Goal: Task Accomplishment & Management: Use online tool/utility

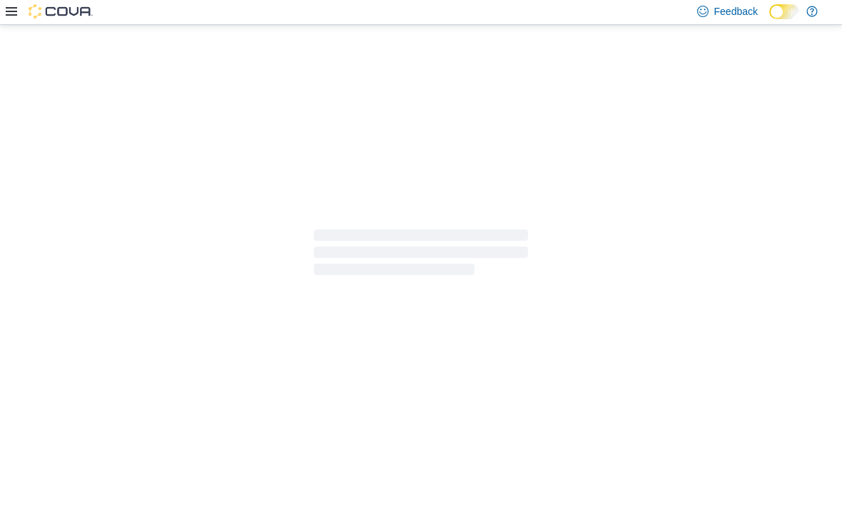
scroll to position [1, 0]
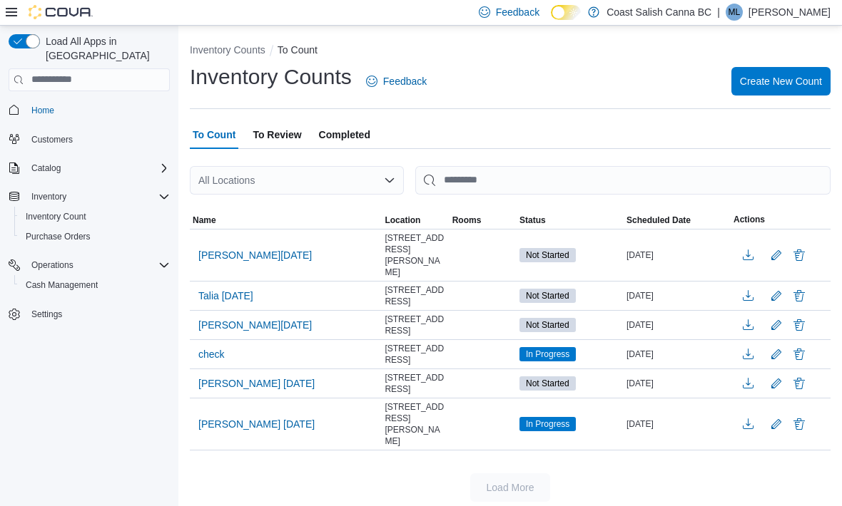
click at [234, 253] on span "[PERSON_NAME][DATE]" at bounding box center [254, 255] width 113 height 14
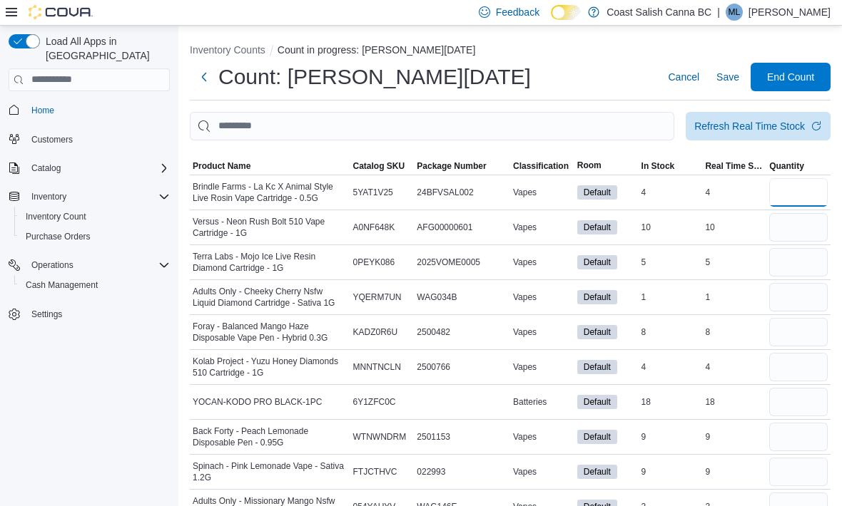
click at [802, 192] on input "number" at bounding box center [798, 192] width 58 height 29
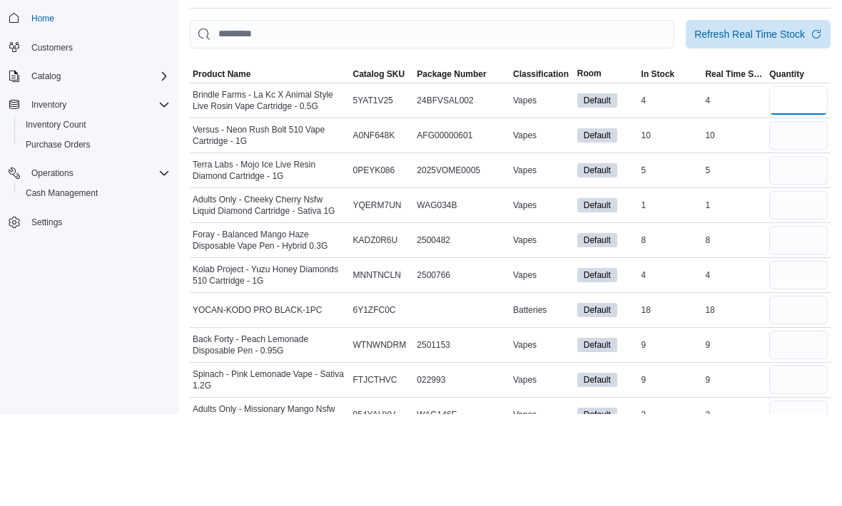
type input "*"
click at [814, 213] on input "number" at bounding box center [798, 227] width 58 height 29
type input "**"
click at [805, 248] on input "number" at bounding box center [798, 262] width 58 height 29
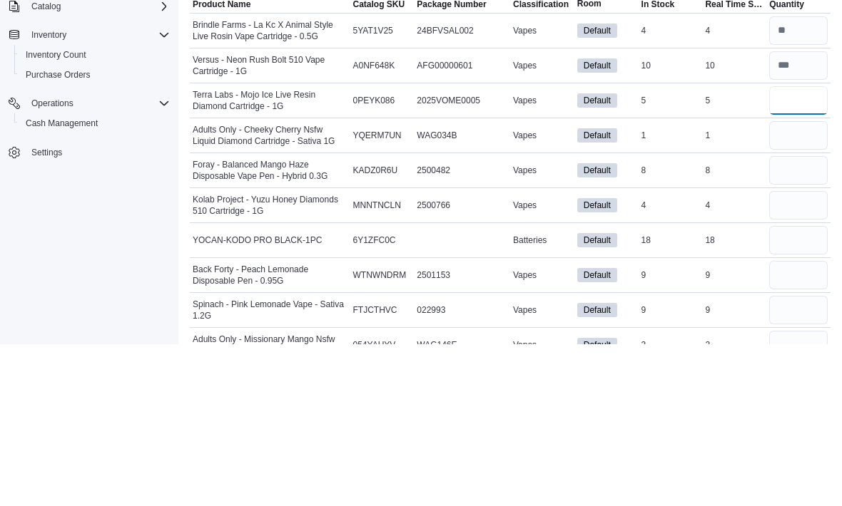
type input "*"
click at [792, 283] on input "number" at bounding box center [798, 297] width 58 height 29
type input "*"
click at [777, 318] on input "number" at bounding box center [798, 332] width 58 height 29
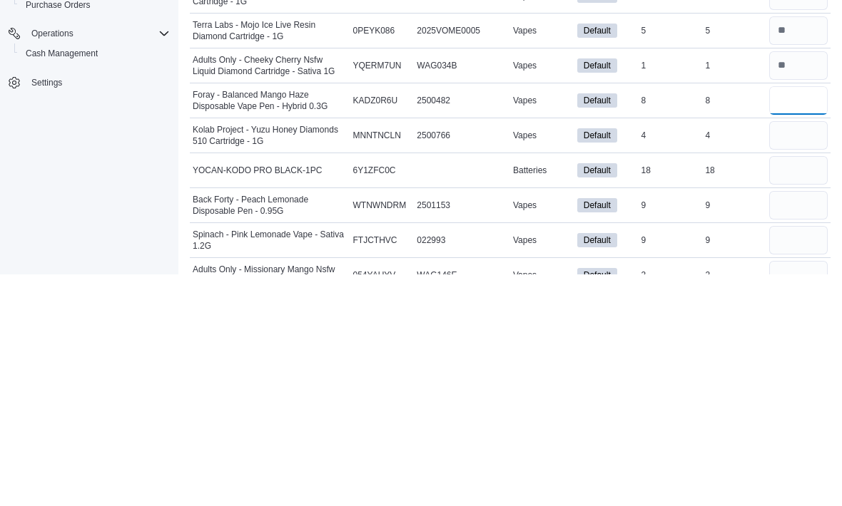
scroll to position [231, 0]
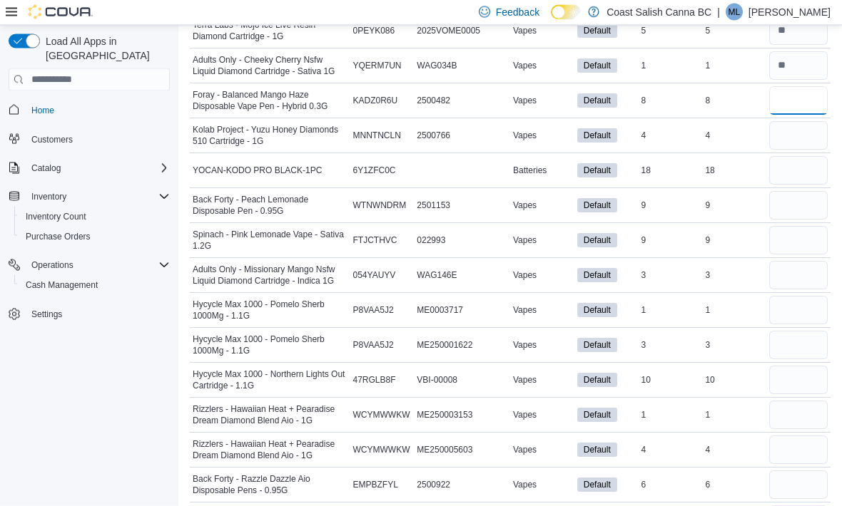
type input "*"
click at [801, 145] on input "number" at bounding box center [798, 136] width 58 height 29
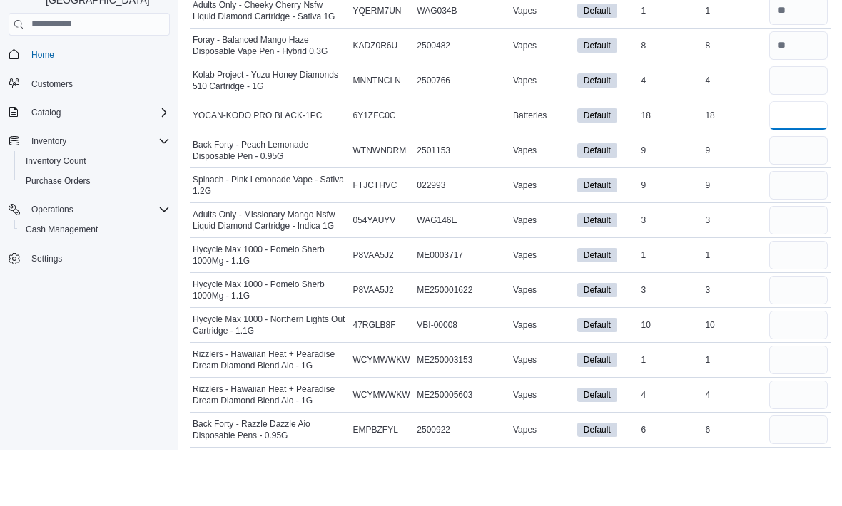
click at [810, 157] on input "number" at bounding box center [798, 171] width 58 height 29
type input "**"
click at [802, 122] on input "number" at bounding box center [798, 136] width 58 height 29
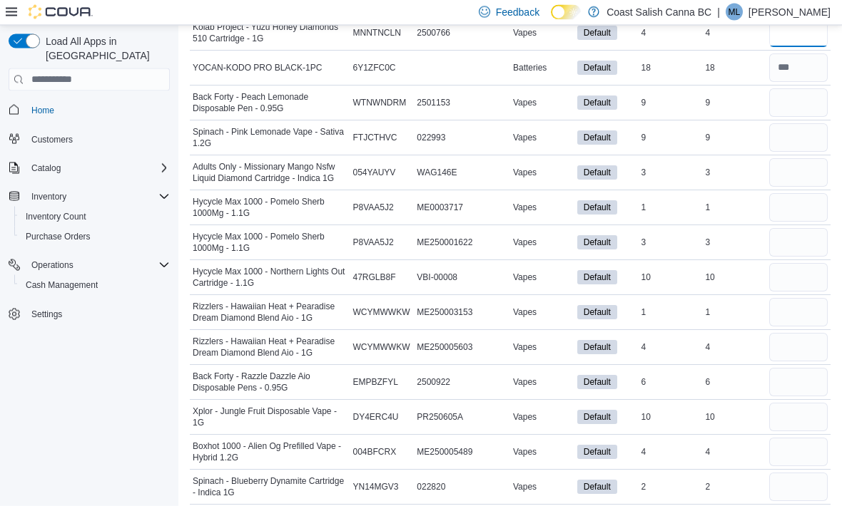
scroll to position [332, 0]
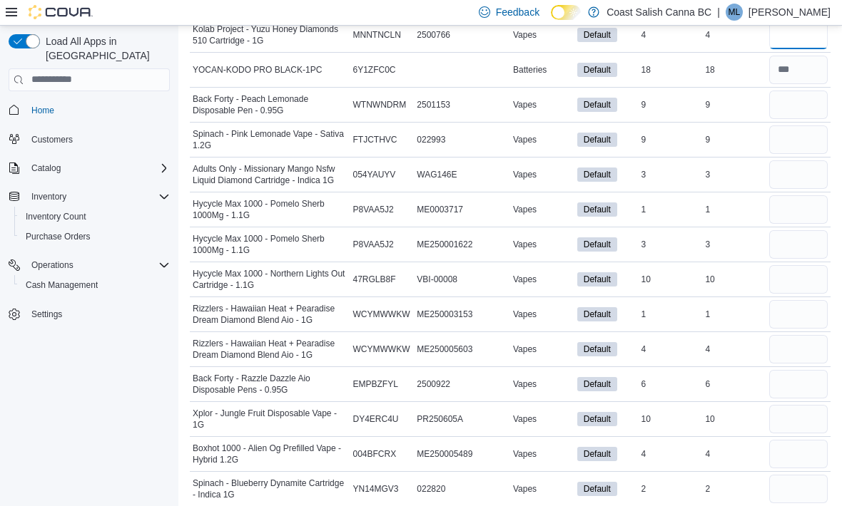
type input "*"
click at [800, 112] on input "number" at bounding box center [798, 105] width 58 height 29
type input "*"
click at [799, 138] on input "number" at bounding box center [798, 140] width 58 height 29
type input "*"
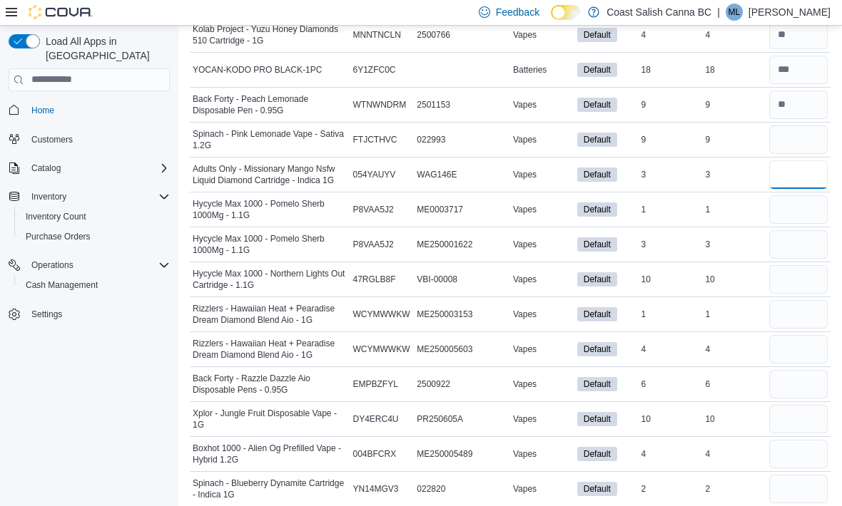
click at [800, 175] on input "number" at bounding box center [798, 174] width 58 height 29
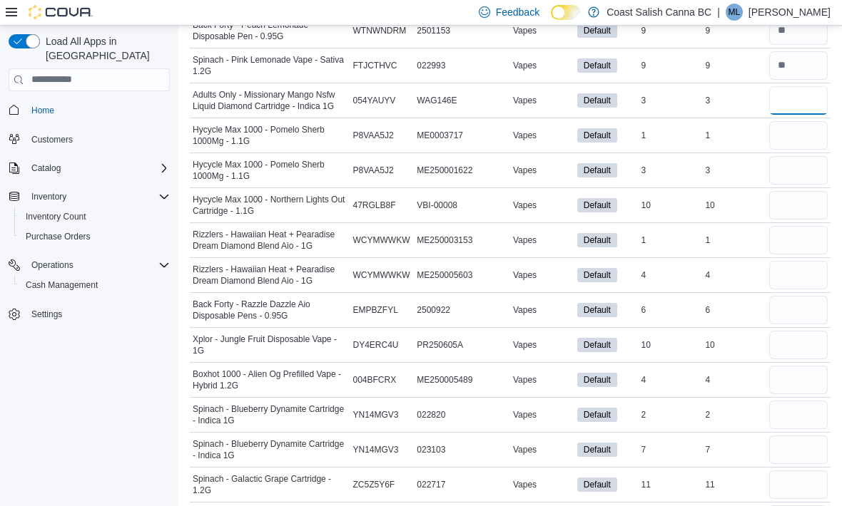
scroll to position [406, 0]
type input "*"
click at [805, 144] on input "number" at bounding box center [798, 136] width 58 height 29
type input "*"
click at [804, 173] on input "number" at bounding box center [798, 171] width 58 height 29
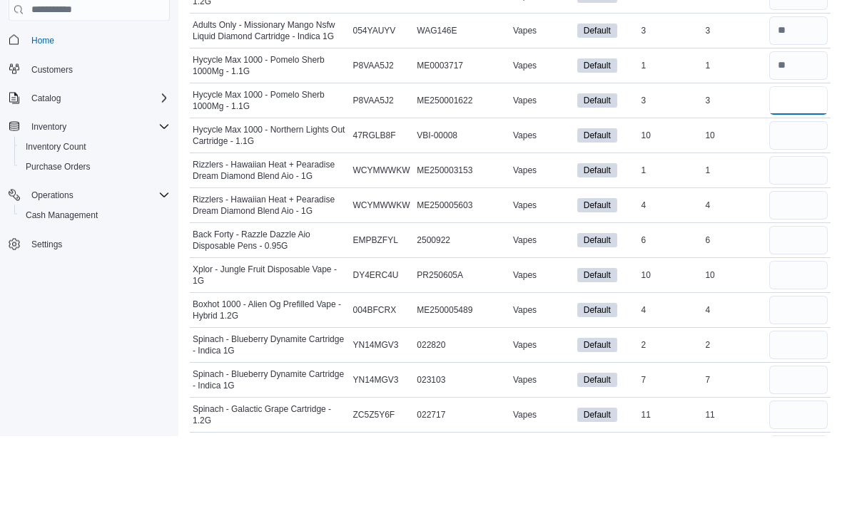
type input "*"
click at [795, 192] on input "number" at bounding box center [798, 206] width 58 height 29
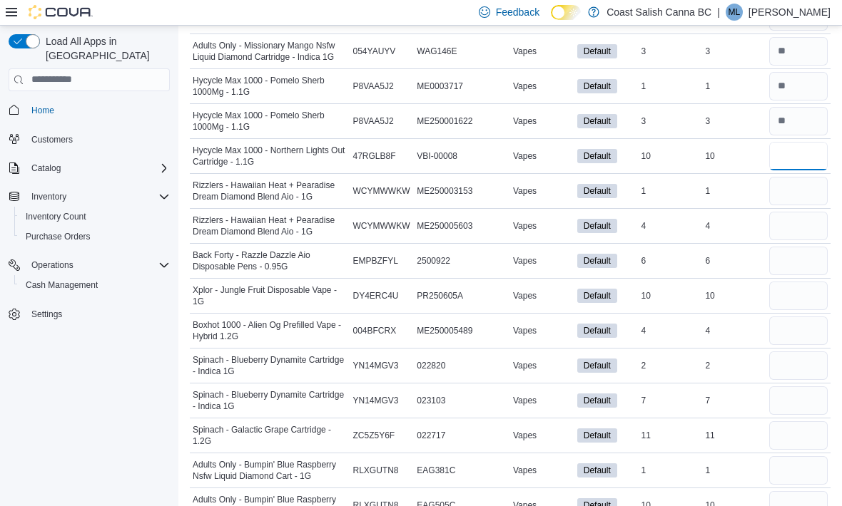
scroll to position [456, 0]
click at [808, 195] on input "number" at bounding box center [798, 191] width 58 height 29
type input "*"
click at [801, 162] on input "number" at bounding box center [798, 156] width 58 height 29
type input "*"
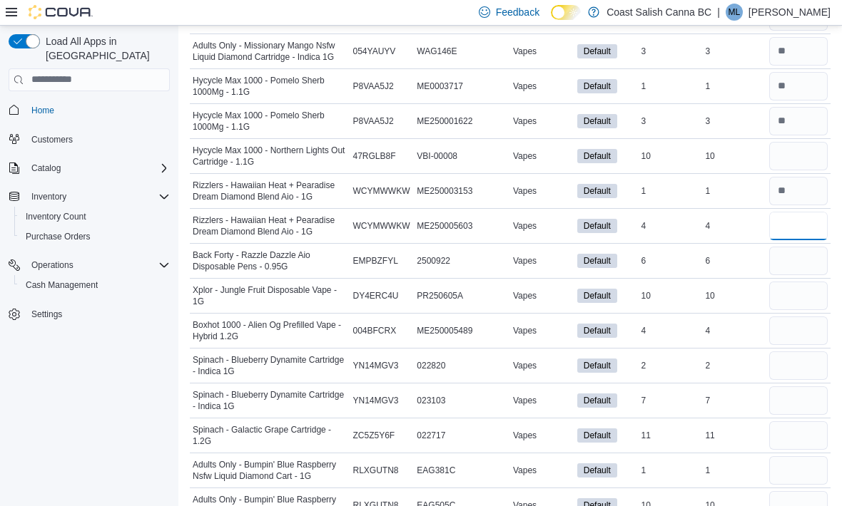
click at [807, 223] on input "number" at bounding box center [798, 226] width 58 height 29
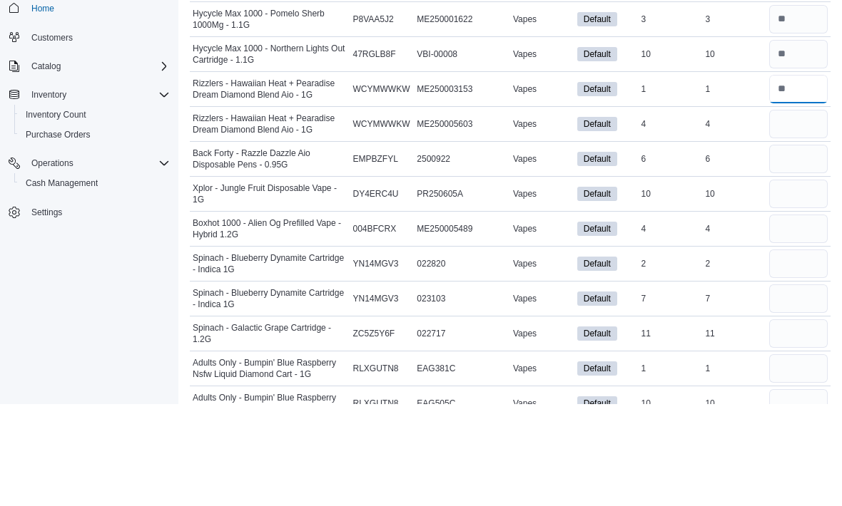
click at [794, 177] on input "number" at bounding box center [798, 191] width 58 height 29
type input "*"
click at [797, 212] on input "number" at bounding box center [798, 226] width 58 height 29
type input "*"
click at [812, 247] on input "number" at bounding box center [798, 261] width 58 height 29
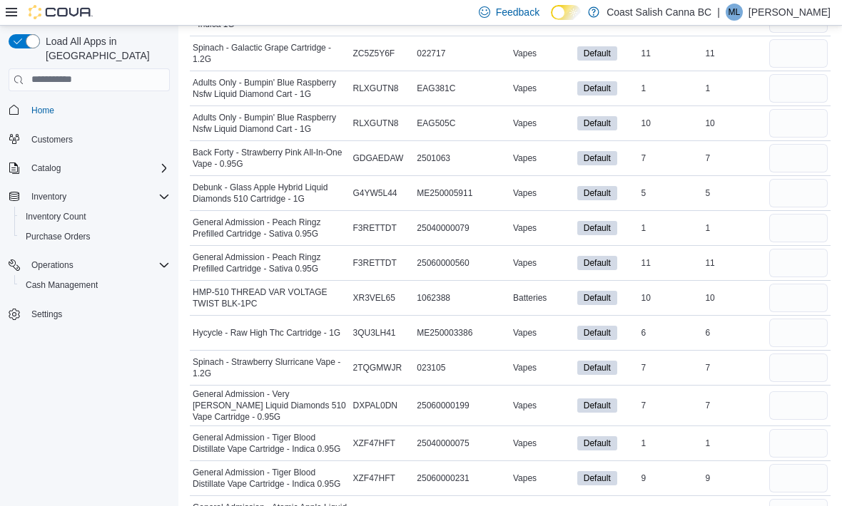
scroll to position [616, 0]
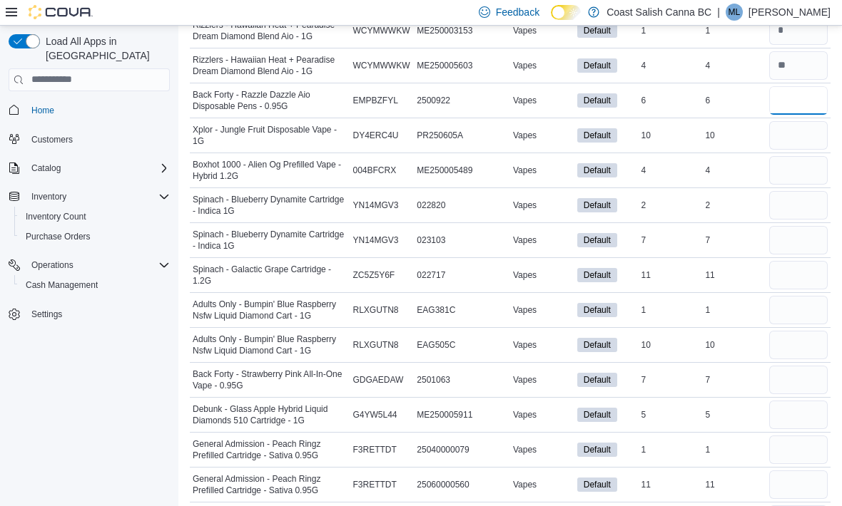
type input "*"
click at [800, 143] on input "number" at bounding box center [798, 135] width 58 height 29
type input "**"
click at [801, 180] on input "number" at bounding box center [798, 170] width 58 height 29
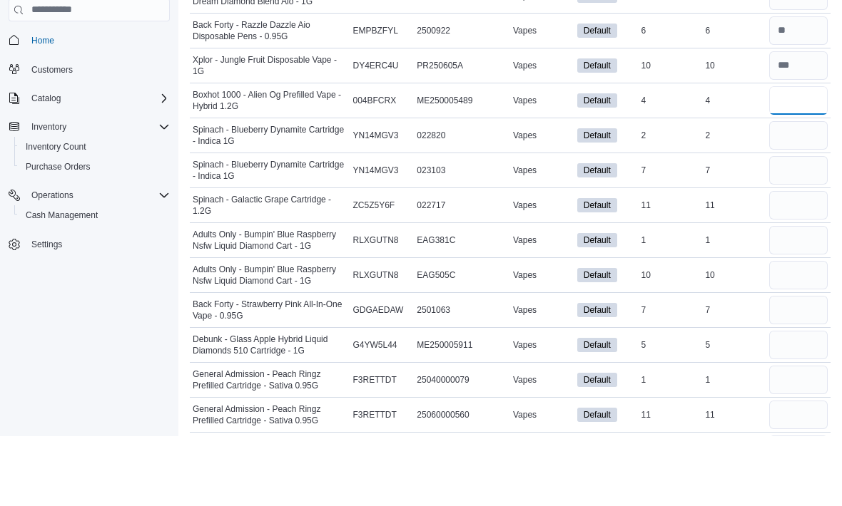
scroll to position [685, 0]
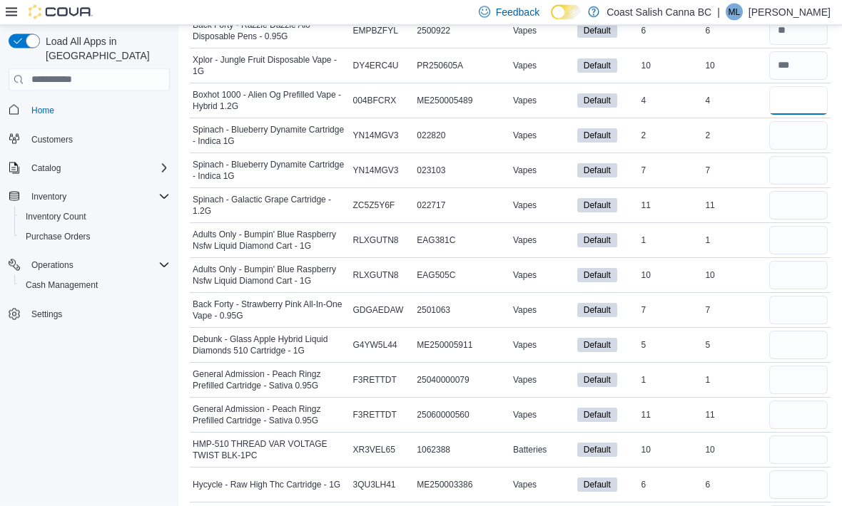
type input "*"
click at [805, 145] on input "number" at bounding box center [798, 136] width 58 height 29
type input "*"
click at [800, 178] on input "number" at bounding box center [798, 171] width 58 height 29
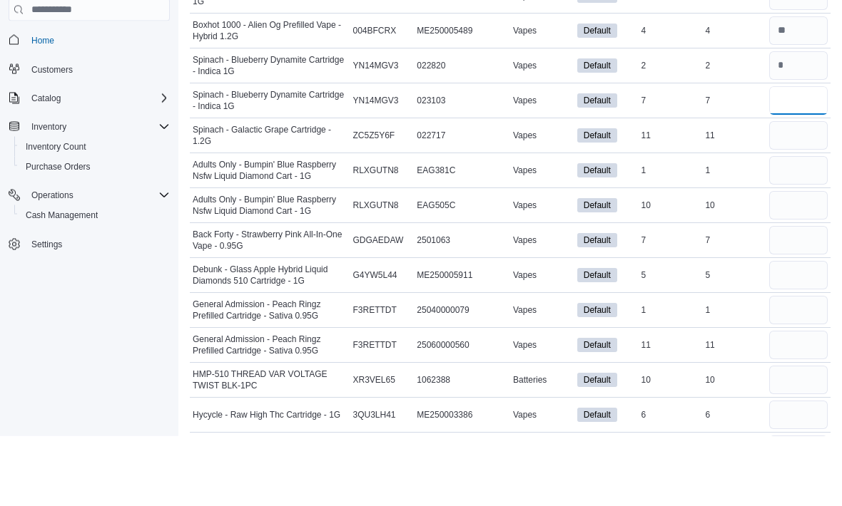
type input "*"
click at [802, 192] on input "number" at bounding box center [798, 206] width 58 height 29
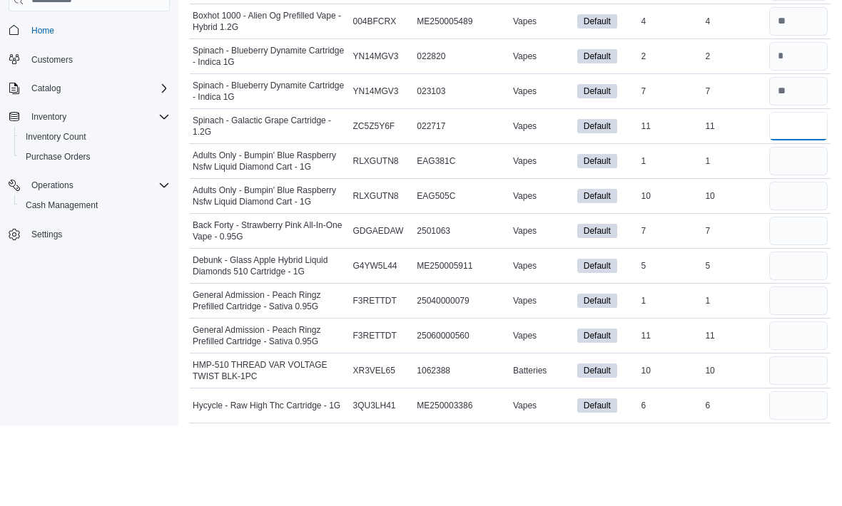
type input "**"
click at [806, 227] on input "number" at bounding box center [798, 241] width 58 height 29
type input "*"
click at [803, 262] on input "number" at bounding box center [798, 276] width 58 height 29
type input "**"
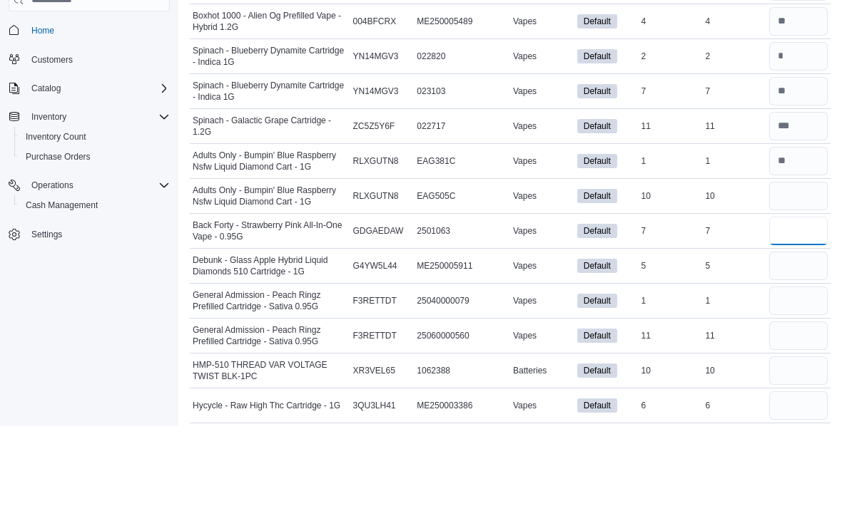
click at [801, 297] on input "number" at bounding box center [798, 311] width 58 height 29
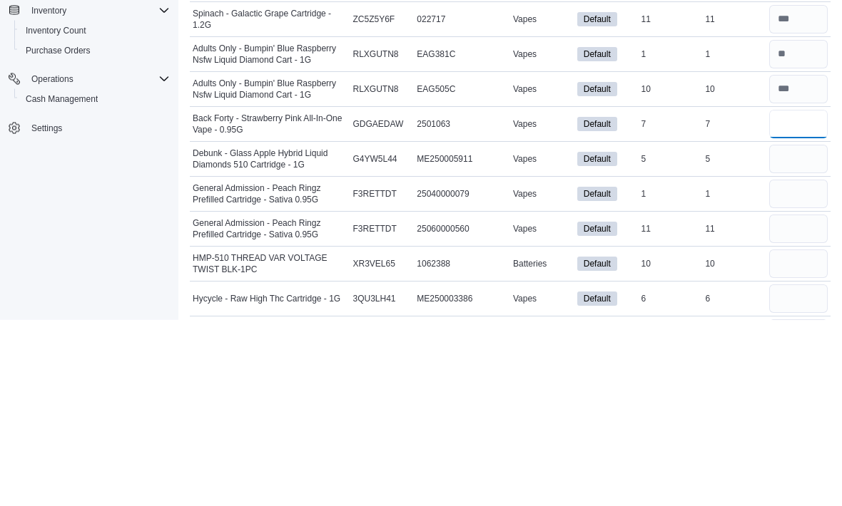
type input "*"
click at [797, 332] on input "number" at bounding box center [798, 346] width 58 height 29
type input "*"
click at [803, 367] on input "number" at bounding box center [798, 381] width 58 height 29
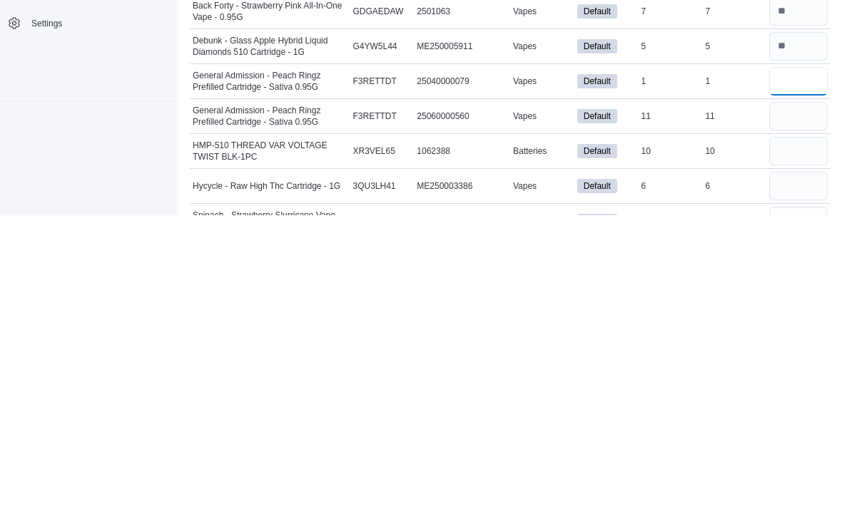
scroll to position [706, 0]
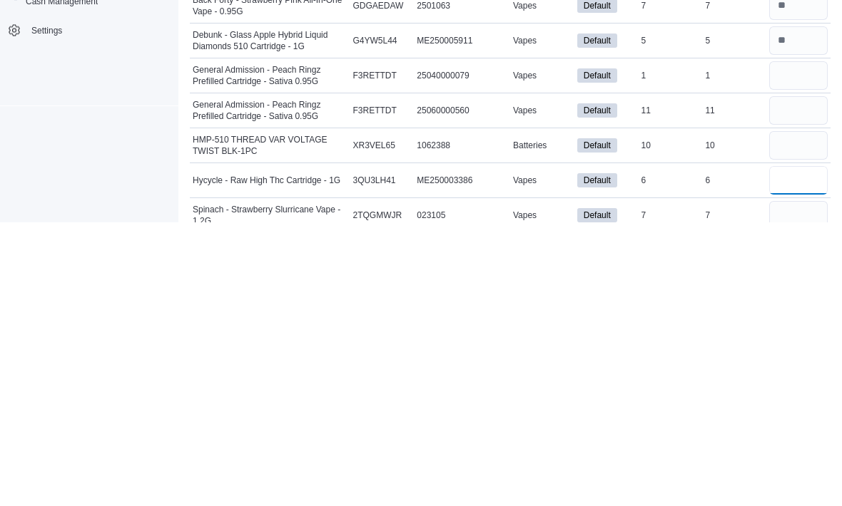
click at [797, 451] on input "number" at bounding box center [798, 465] width 58 height 29
type input "*"
click at [801, 381] on input "number" at bounding box center [798, 395] width 58 height 29
type input "**"
click at [795, 346] on input "number" at bounding box center [798, 360] width 58 height 29
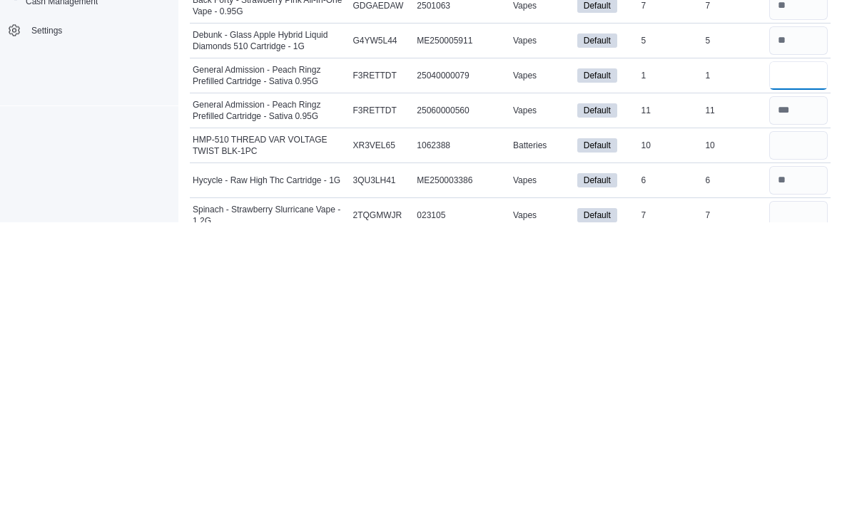
type input "*"
click at [805, 416] on input "number" at bounding box center [798, 430] width 58 height 29
type input "**"
click at [800, 486] on input "number" at bounding box center [798, 500] width 58 height 29
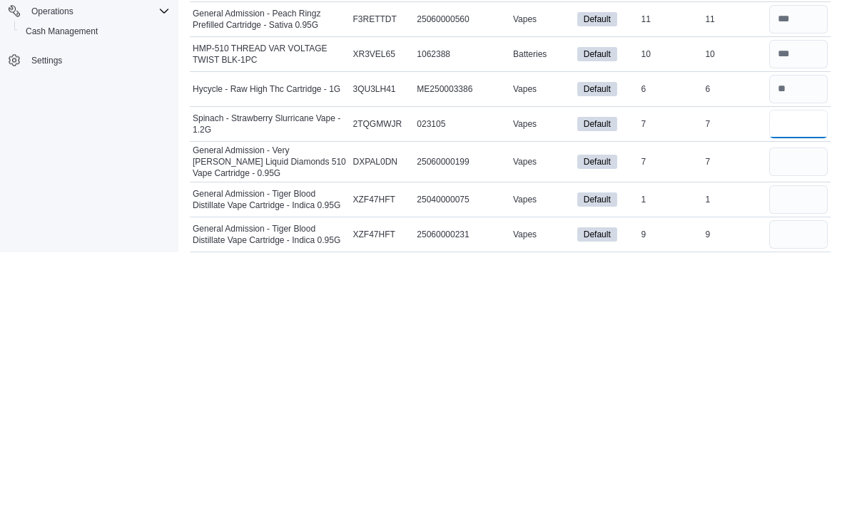
type input "*"
click at [793, 402] on input "number" at bounding box center [798, 416] width 58 height 29
type input "*"
click at [783, 440] on input "number" at bounding box center [798, 454] width 58 height 29
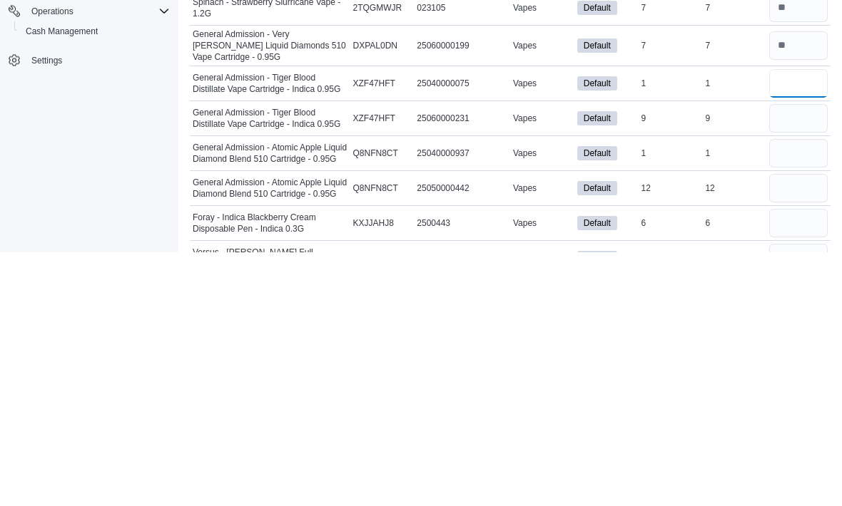
scroll to position [956, 0]
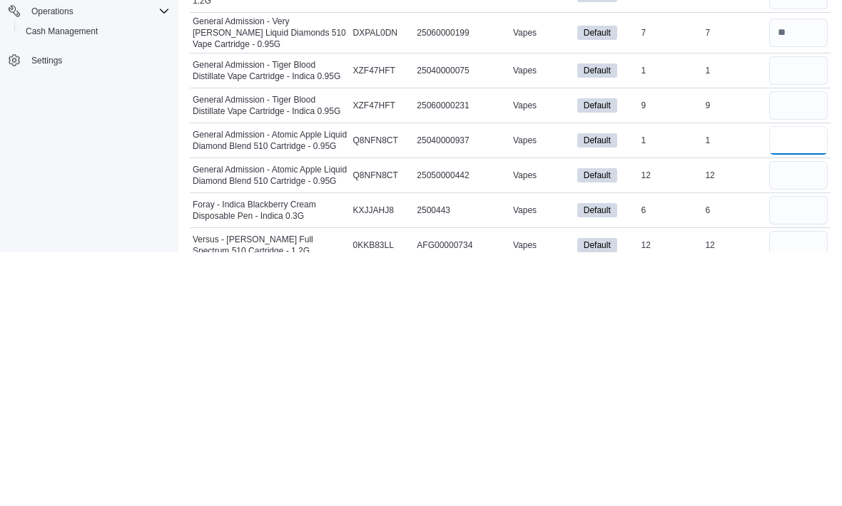
click at [798, 381] on input "number" at bounding box center [798, 395] width 58 height 29
type input "*"
click at [805, 416] on input "number" at bounding box center [798, 430] width 58 height 29
type input "**"
click at [785, 311] on input "number" at bounding box center [798, 325] width 58 height 29
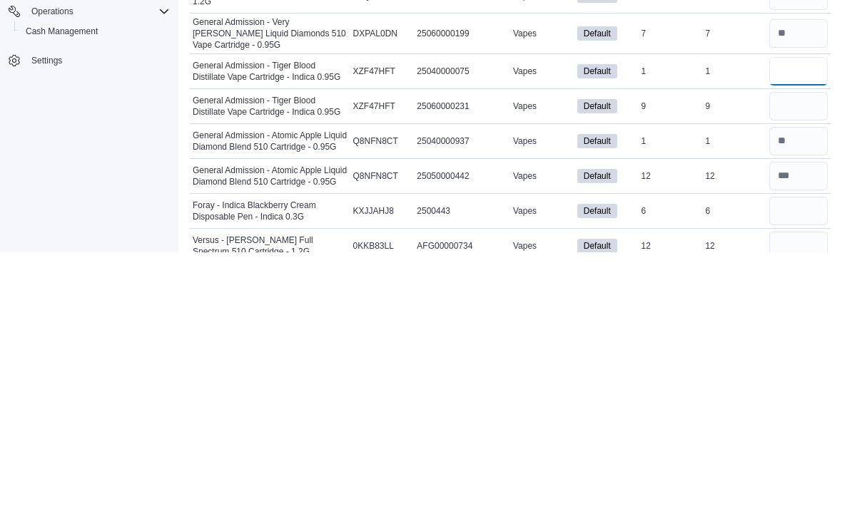
type input "*"
click at [800, 346] on input "number" at bounding box center [798, 360] width 58 height 29
type input "*"
click at [798, 451] on input "number" at bounding box center [798, 465] width 58 height 29
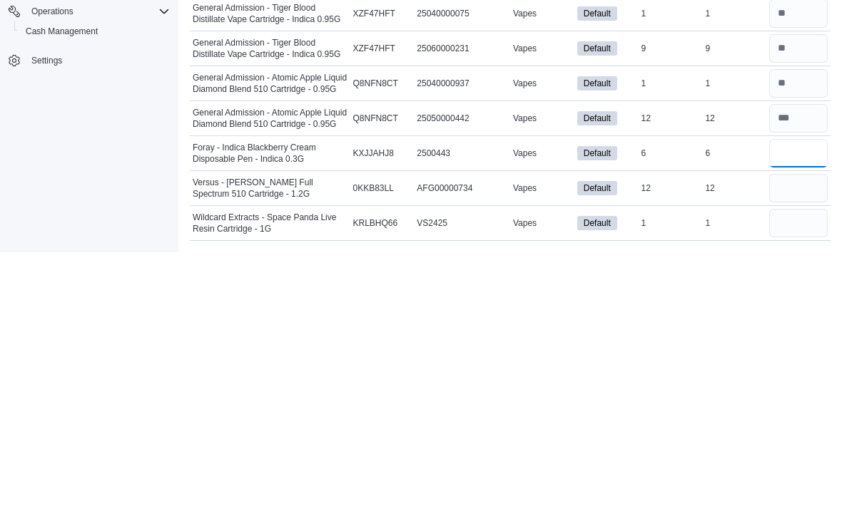
scroll to position [1022, 0]
click at [803, 463] on input "number" at bounding box center [798, 477] width 58 height 29
type input "*"
click at [802, 393] on input "number" at bounding box center [798, 407] width 58 height 29
type input "*"
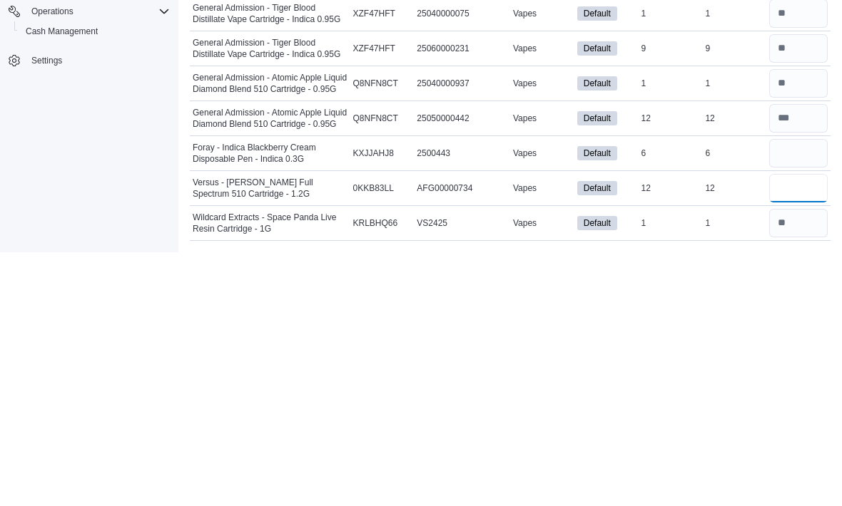
click at [795, 428] on input "number" at bounding box center [798, 442] width 58 height 29
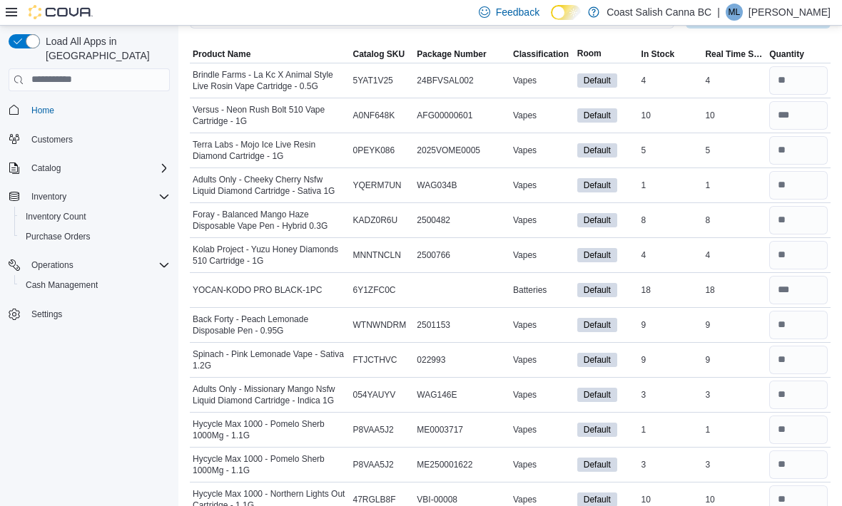
scroll to position [0, 0]
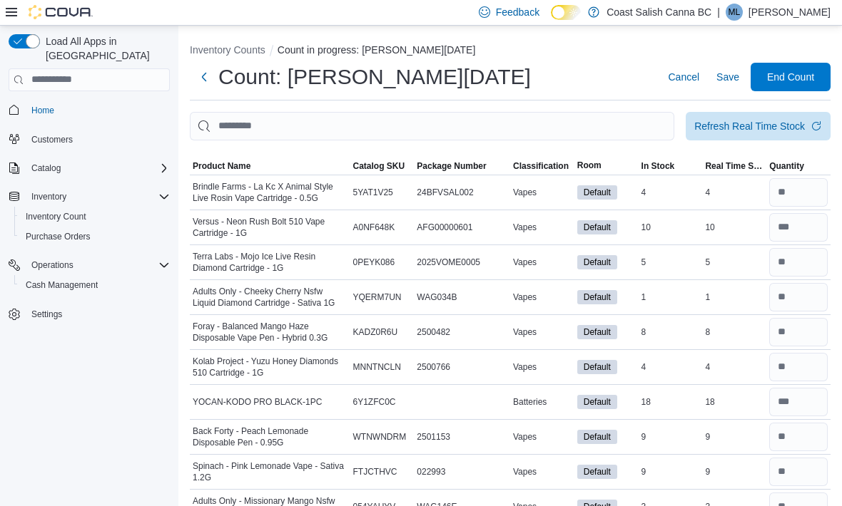
type input "**"
click at [795, 75] on span "End Count" at bounding box center [790, 77] width 47 height 14
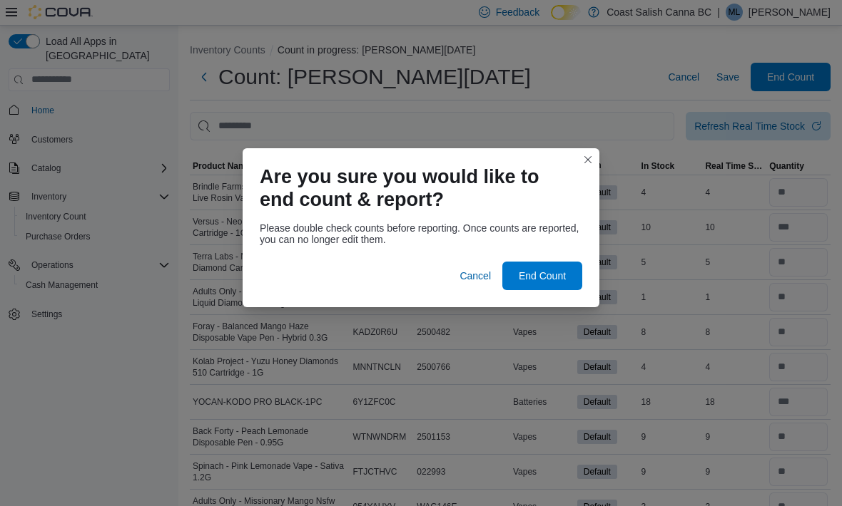
click at [568, 267] on span "End Count" at bounding box center [542, 276] width 63 height 29
